Goal: Task Accomplishment & Management: Manage account settings

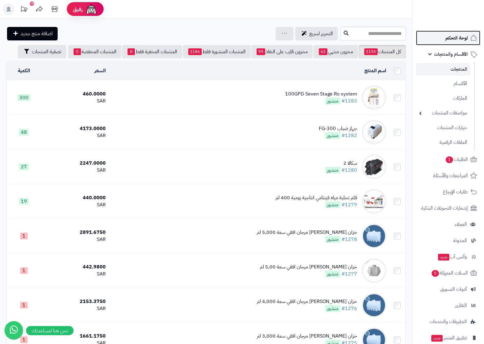
click at [455, 36] on span "لوحة التحكم" at bounding box center [456, 38] width 22 height 9
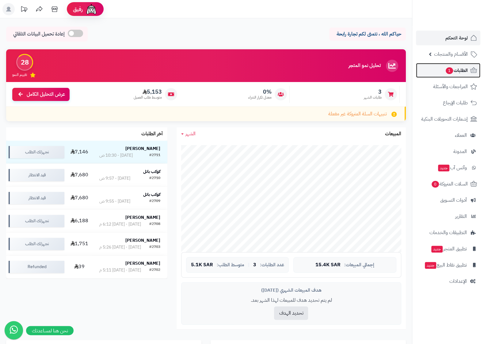
click at [464, 70] on span "الطلبات 1" at bounding box center [456, 70] width 23 height 9
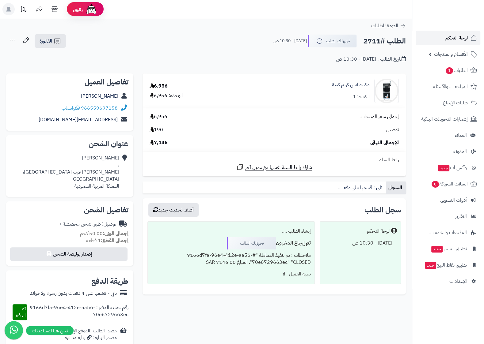
click at [456, 36] on span "لوحة التحكم" at bounding box center [456, 38] width 22 height 9
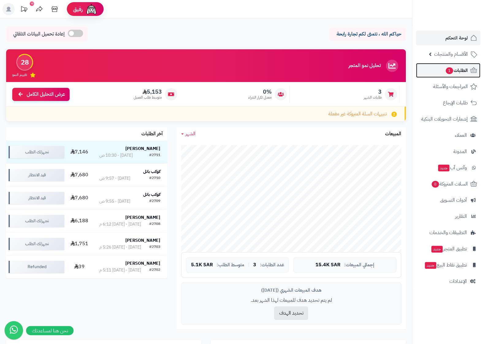
click at [462, 66] on link "الطلبات 1" at bounding box center [448, 70] width 64 height 15
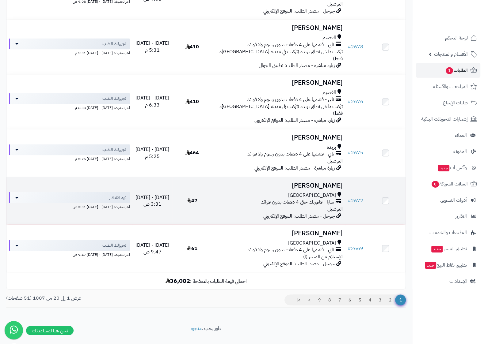
scroll to position [799, 0]
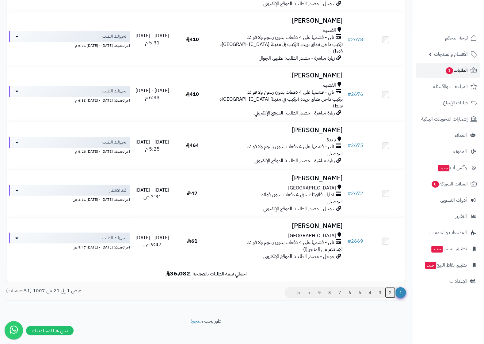
click at [389, 291] on link "2" at bounding box center [390, 292] width 10 height 11
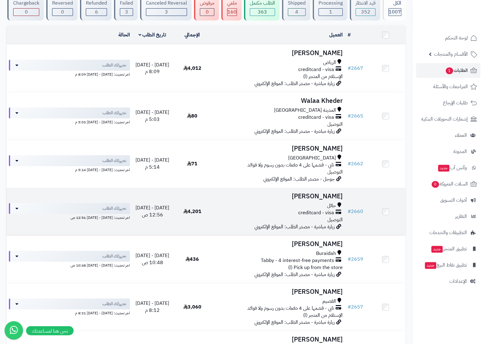
scroll to position [64, 0]
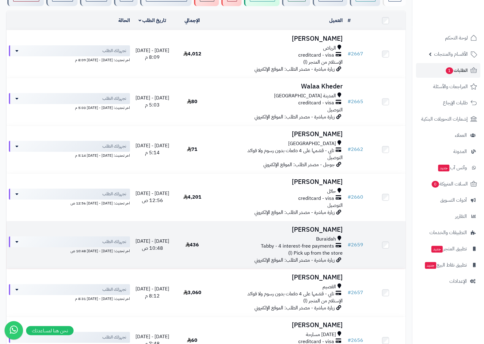
click at [316, 232] on h3 "[PERSON_NAME]" at bounding box center [278, 229] width 128 height 7
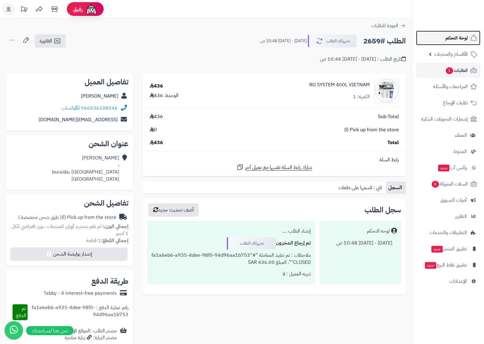
click at [458, 36] on span "لوحة التحكم" at bounding box center [456, 38] width 22 height 9
